Goal: Task Accomplishment & Management: Use online tool/utility

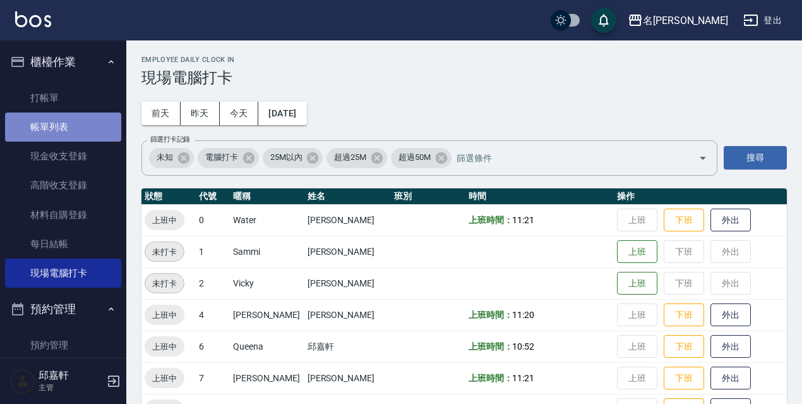
click at [73, 135] on link "帳單列表" at bounding box center [63, 126] width 116 height 29
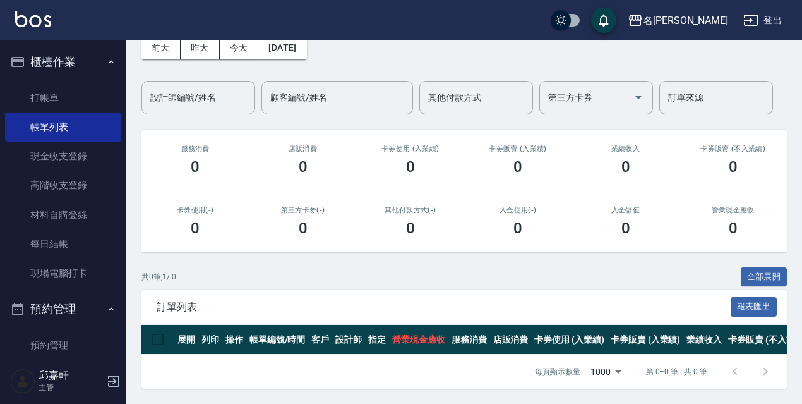
scroll to position [12, 0]
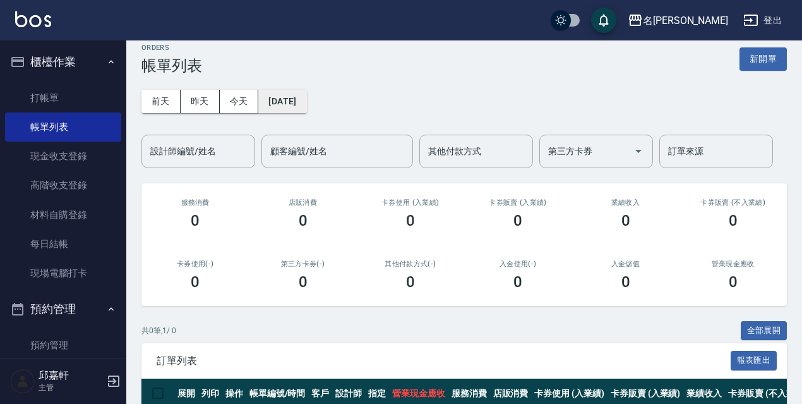
click at [301, 95] on button "[DATE]" at bounding box center [282, 101] width 48 height 23
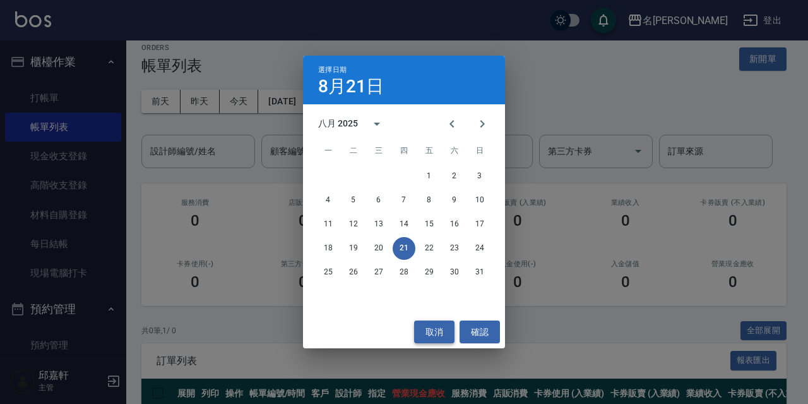
click at [433, 342] on button "取消" at bounding box center [434, 331] width 40 height 23
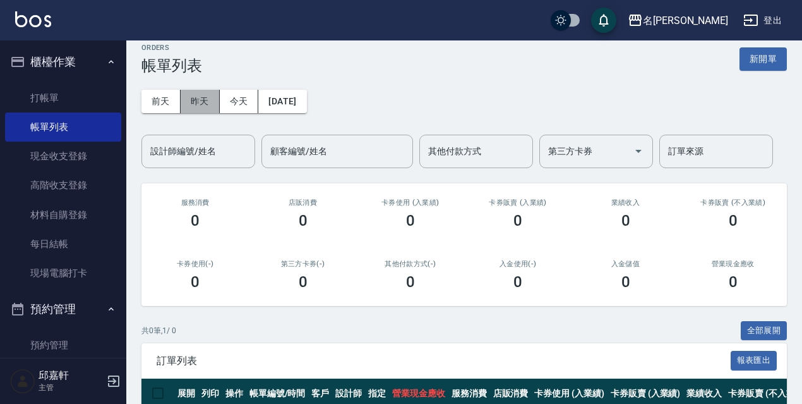
click at [188, 102] on button "昨天" at bounding box center [200, 101] width 39 height 23
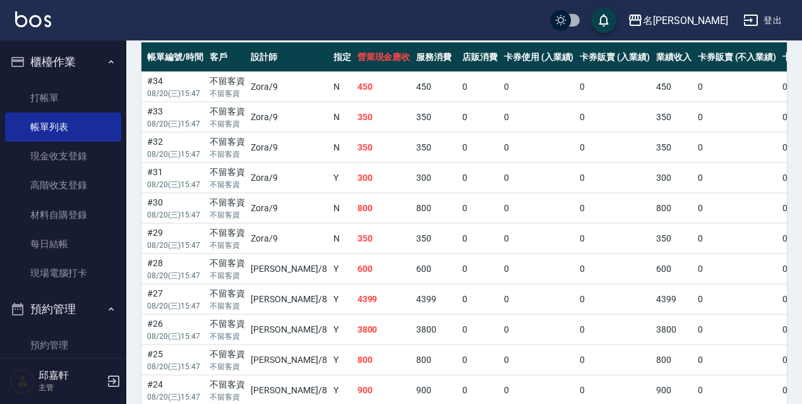
scroll to position [285, 0]
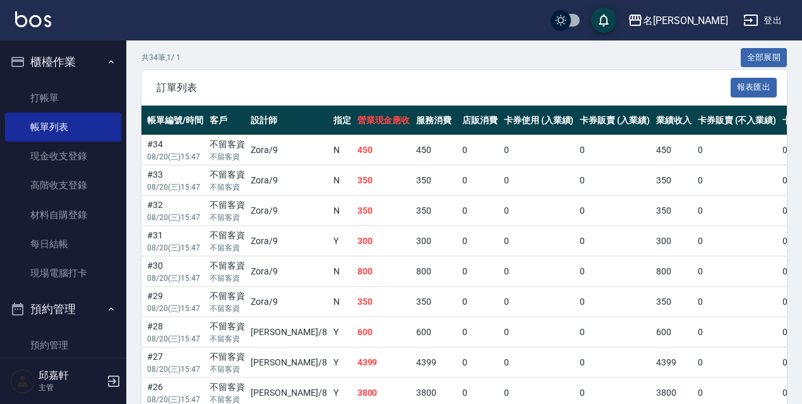
click at [68, 289] on ul "打帳單 帳單列表 現金收支登錄 高階收支登錄 材料自購登錄 每日結帳 現場電腦打卡" at bounding box center [63, 185] width 116 height 215
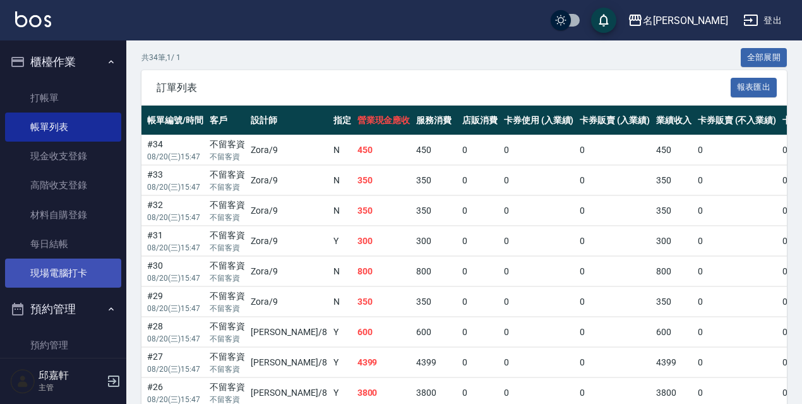
click at [68, 287] on link "現場電腦打卡" at bounding box center [63, 272] width 116 height 29
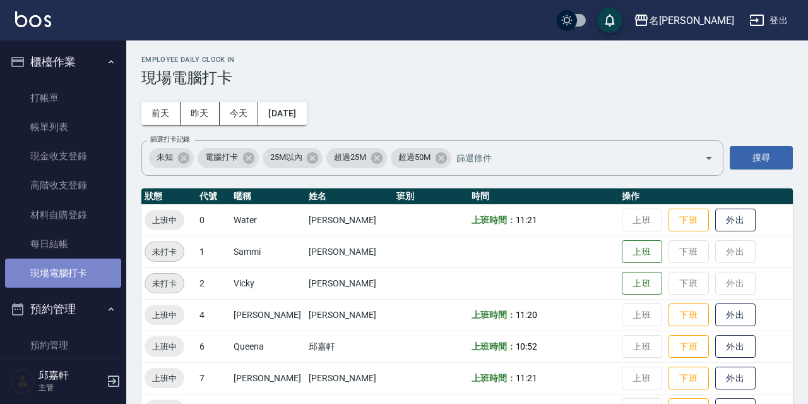
click at [69, 280] on link "現場電腦打卡" at bounding box center [63, 272] width 116 height 29
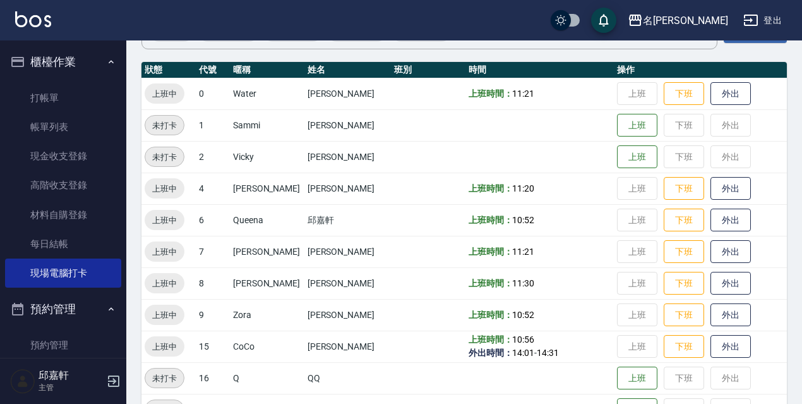
scroll to position [189, 0]
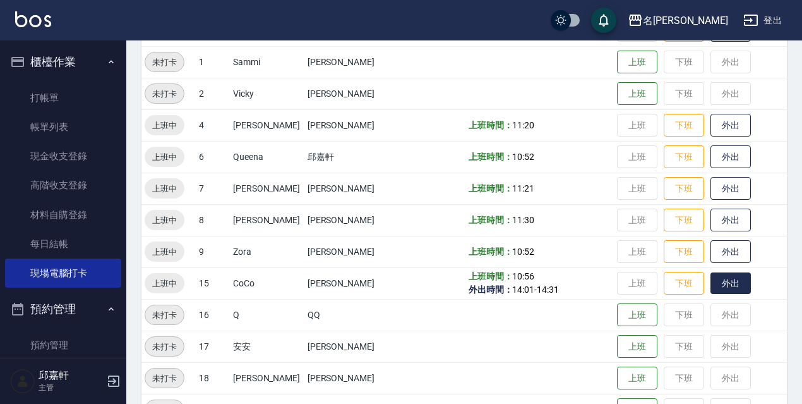
click at [724, 287] on button "外出" at bounding box center [730, 283] width 40 height 22
